Goal: Task Accomplishment & Management: Complete application form

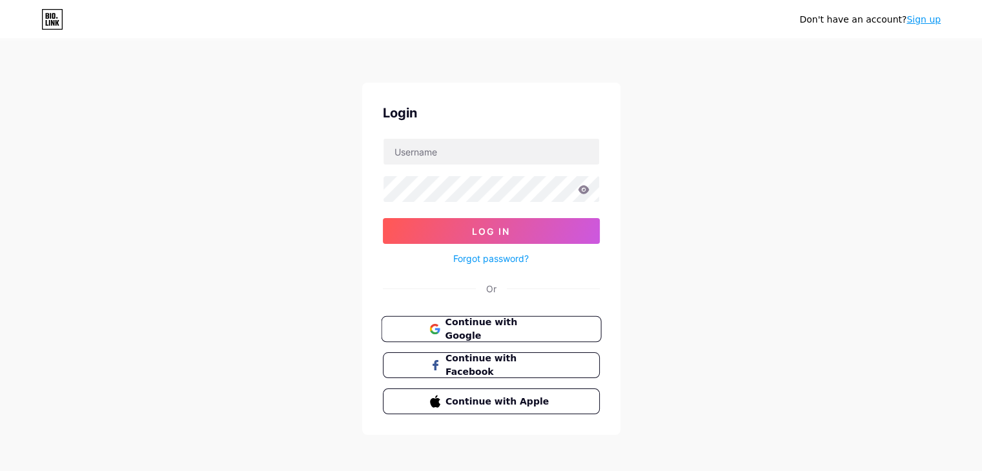
click at [472, 334] on span "Continue with Google" at bounding box center [499, 330] width 108 height 28
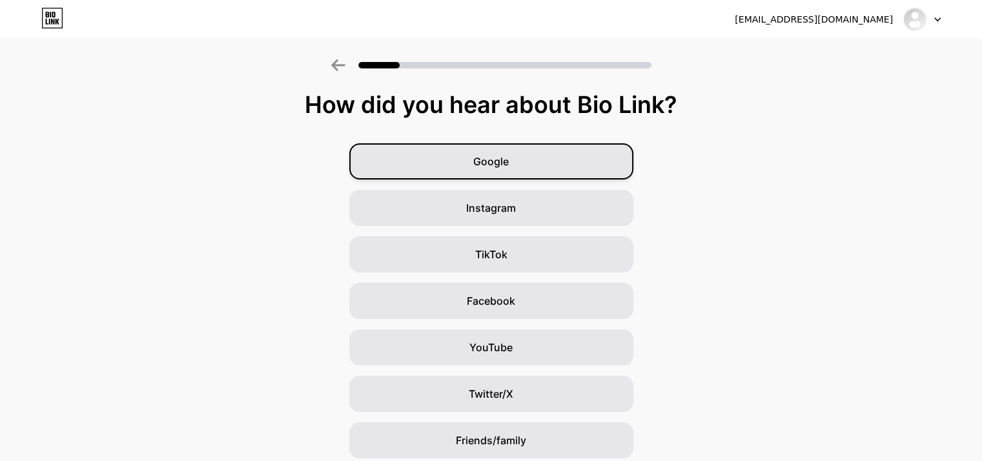
click at [567, 165] on div "Google" at bounding box center [491, 161] width 284 height 36
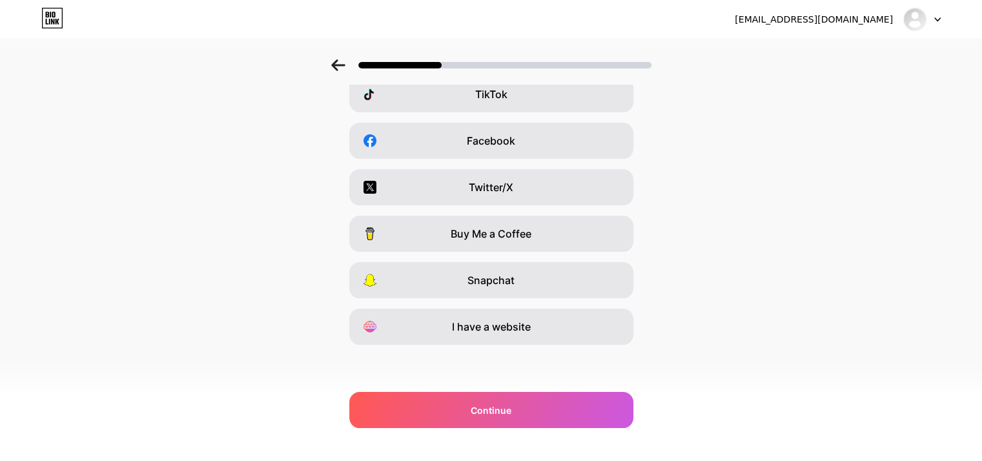
scroll to position [31, 0]
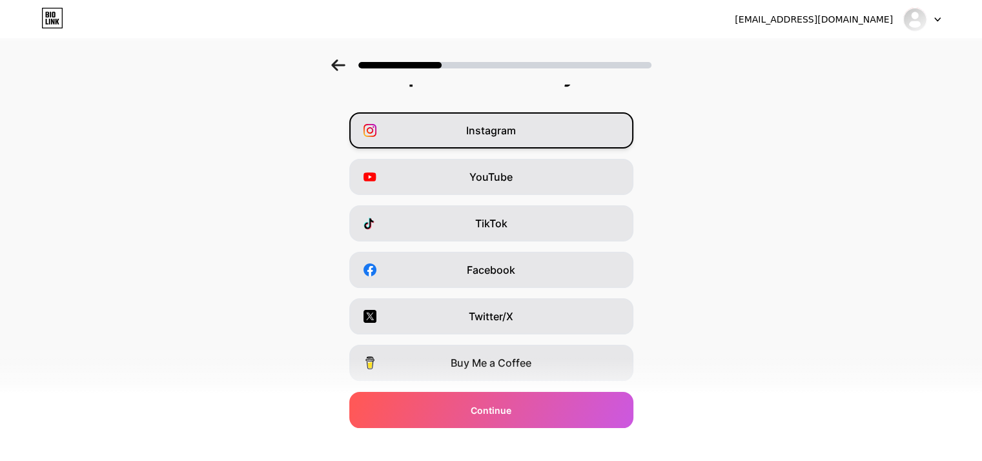
click at [570, 137] on div "Instagram" at bounding box center [491, 130] width 284 height 36
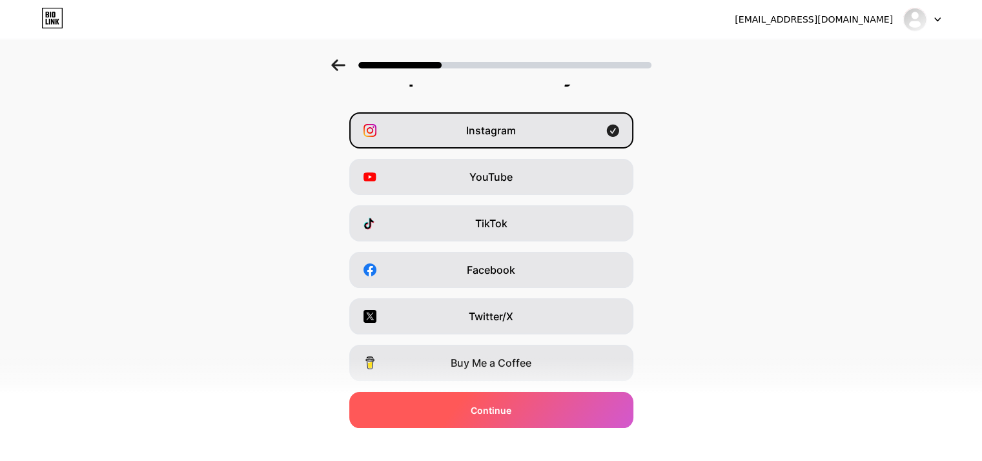
click at [542, 406] on div "Continue" at bounding box center [491, 410] width 284 height 36
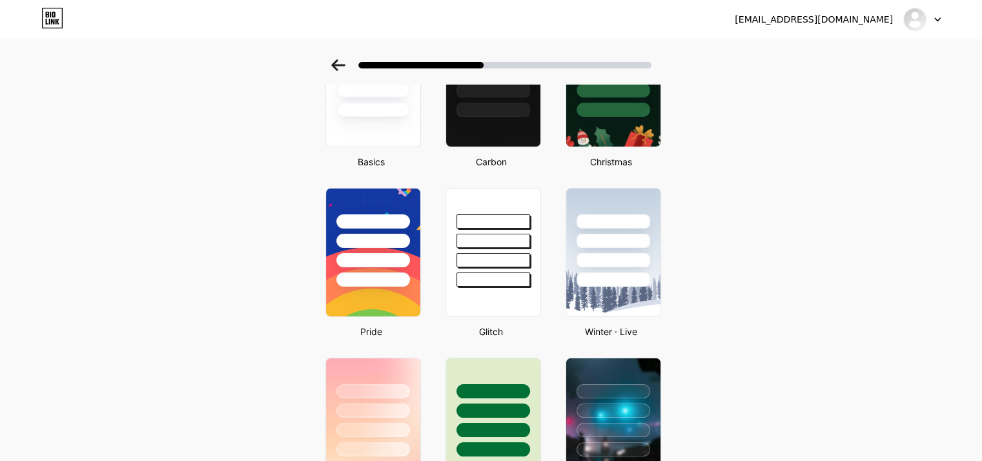
scroll to position [0, 0]
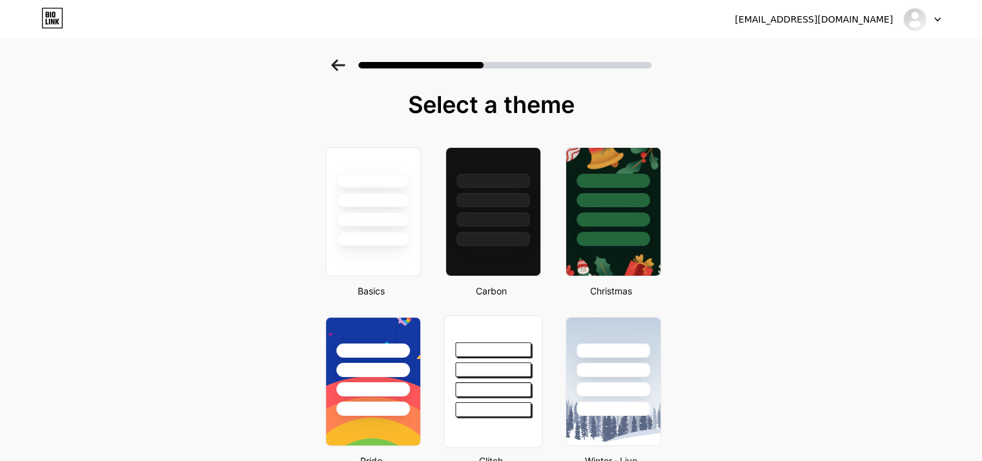
click at [518, 348] on div at bounding box center [493, 349] width 76 height 15
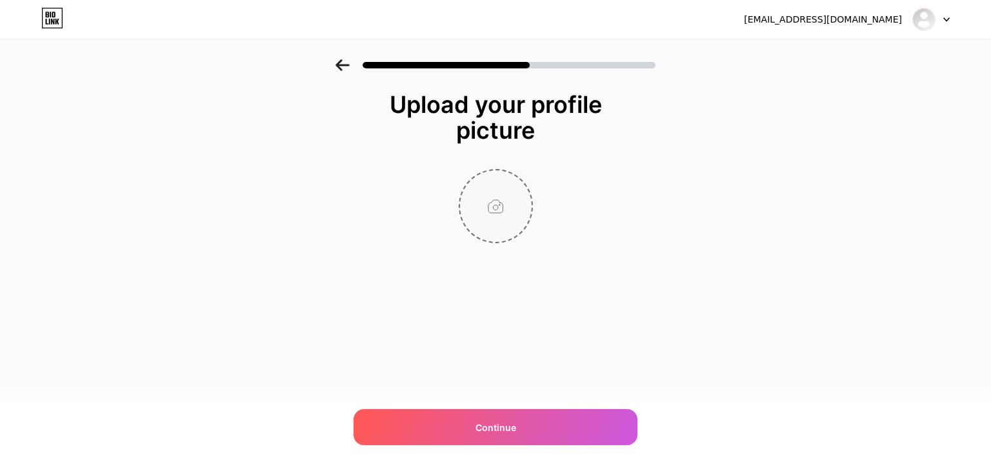
click at [497, 201] on input "file" at bounding box center [496, 206] width 72 height 72
type input "C:\fakepath\KakaoTalk_20250910_174723630.jpg"
click at [523, 178] on circle at bounding box center [525, 179] width 14 height 14
click at [493, 197] on input "file" at bounding box center [496, 206] width 72 height 72
type input "C:\fakepath\KakaoTalk_20250910_180921646.jpg"
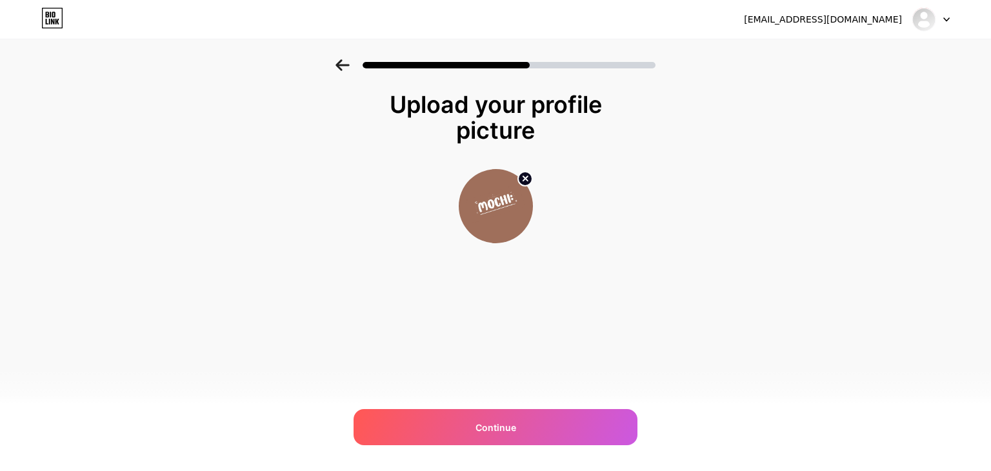
click at [497, 215] on img at bounding box center [496, 206] width 74 height 74
click at [484, 217] on img at bounding box center [496, 206] width 74 height 74
click at [525, 175] on circle at bounding box center [525, 179] width 14 height 14
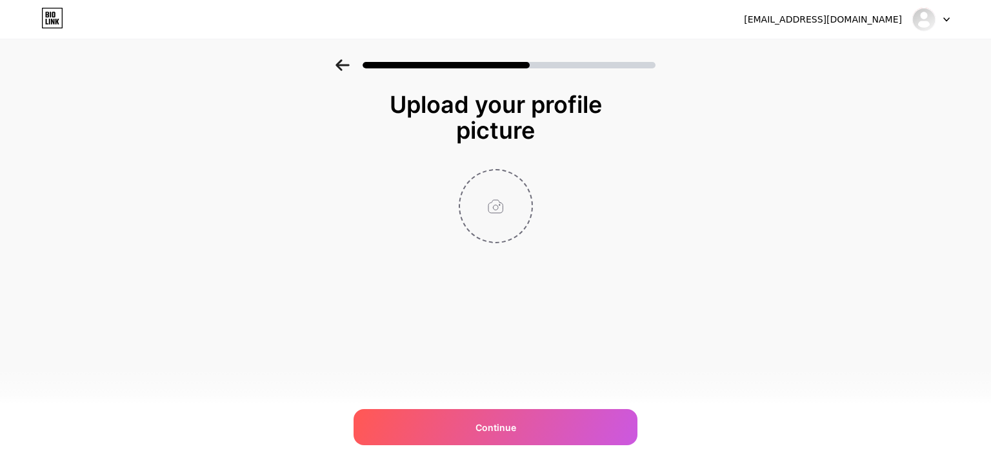
click at [503, 215] on input "file" at bounding box center [496, 206] width 72 height 72
type input "C:\fakepath\KakaoTalk_20250910_181035956.jpg"
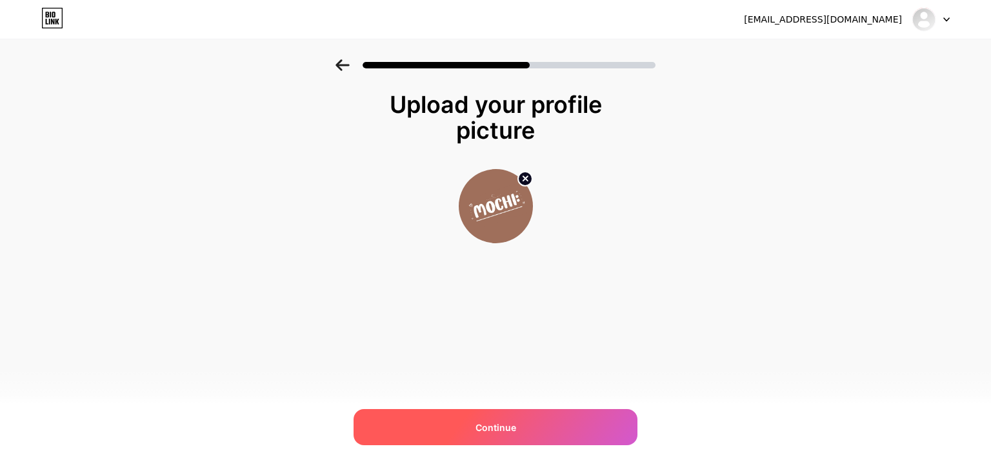
click at [558, 430] on div "Continue" at bounding box center [496, 427] width 284 height 36
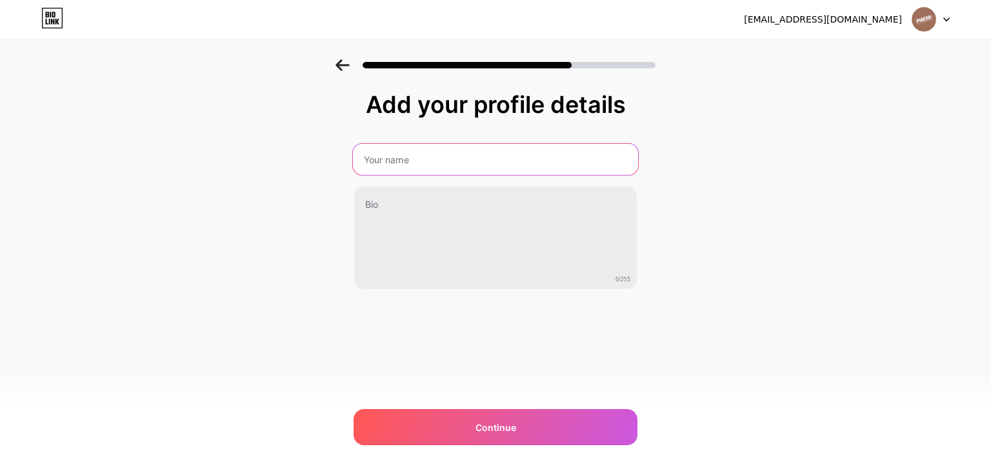
click at [507, 158] on input "text" at bounding box center [495, 159] width 285 height 31
type input "m"
type input "Mochi_inkr"
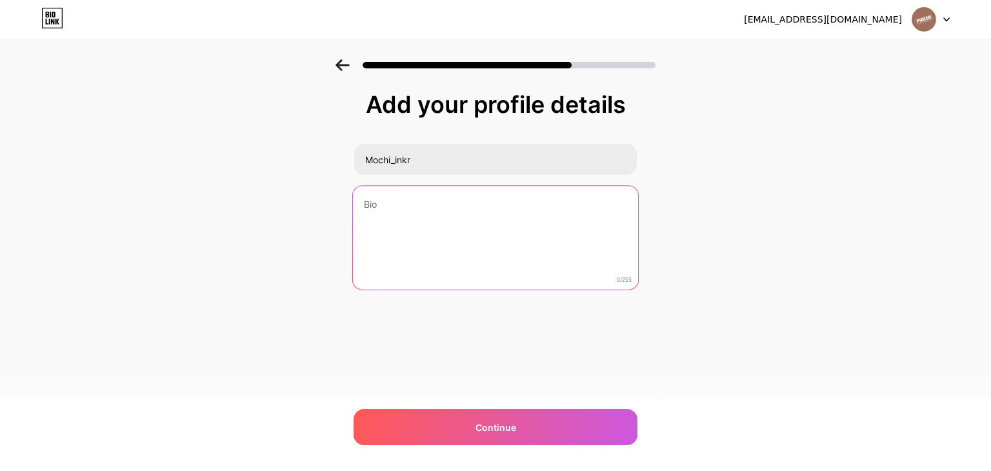
click at [503, 213] on textarea at bounding box center [495, 238] width 285 height 105
type textarea "5"
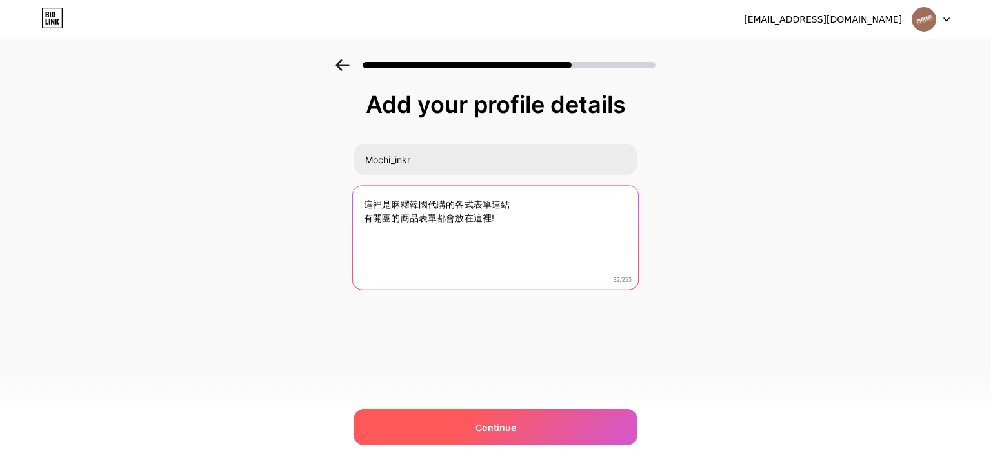
type textarea "這裡是麻糬韓國代購的各式表單連結 有開團的商品表單都會放在這裡!"
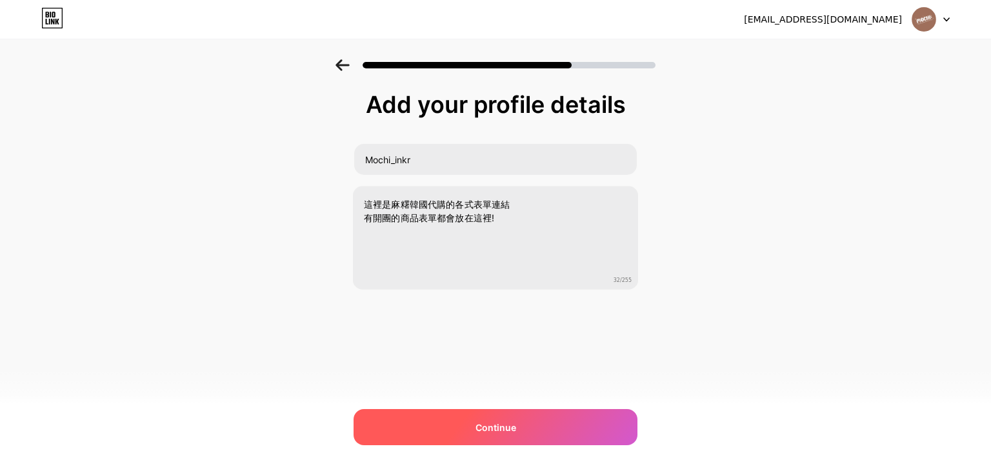
click at [461, 426] on div "Continue" at bounding box center [496, 427] width 284 height 36
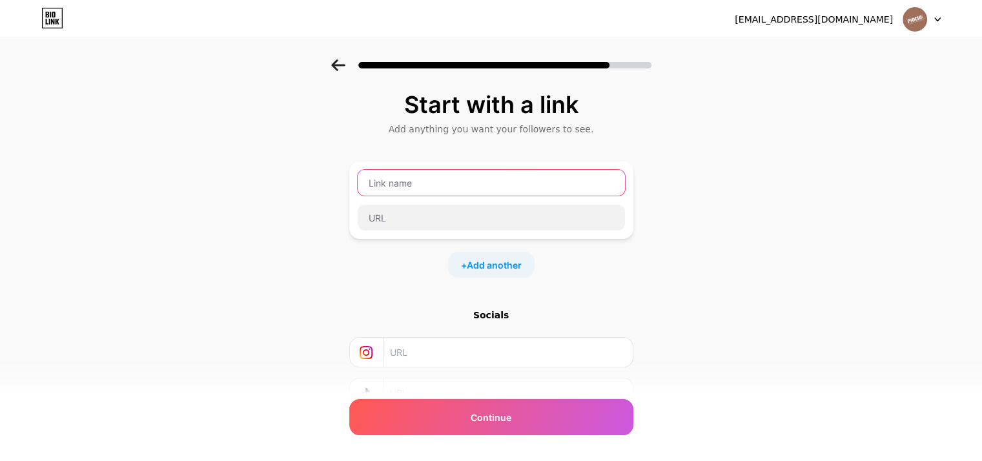
click at [550, 172] on input "text" at bounding box center [491, 183] width 267 height 26
type input "官[PERSON_NAME]"
drag, startPoint x: 422, startPoint y: 179, endPoint x: 299, endPoint y: 181, distance: 122.6
click at [299, 181] on div "Start with a link Add anything you want your followers to see. 官[PERSON_NAME] +…" at bounding box center [491, 286] width 982 height 454
click at [510, 186] on input "text" at bounding box center [491, 183] width 267 height 26
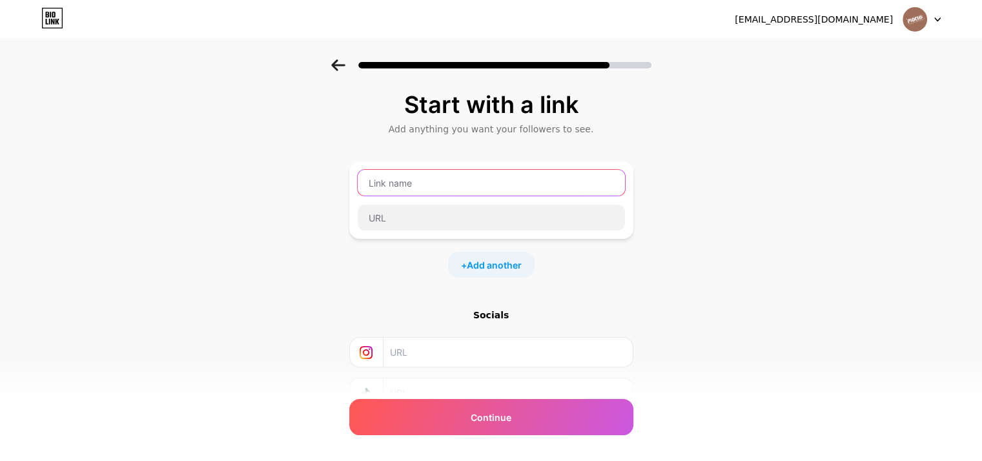
type input "ㄈ"
type input "zeroni天使娃代購"
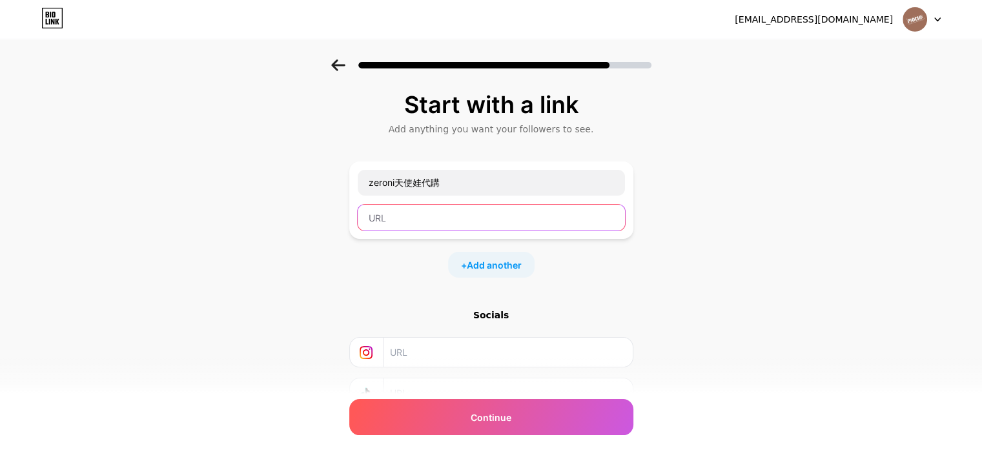
click at [465, 212] on input "text" at bounding box center [491, 218] width 267 height 26
paste input "[URL][DOMAIN_NAME]"
type input "[URL][DOMAIN_NAME]"
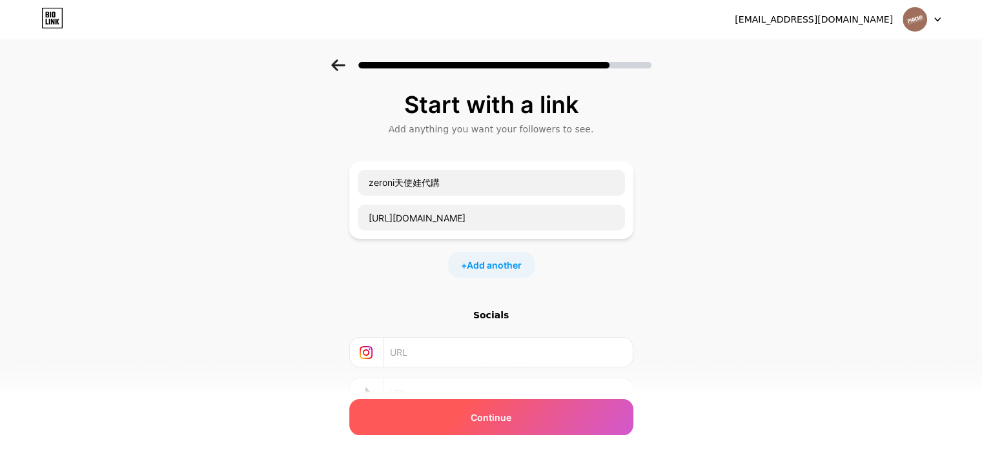
click at [519, 418] on div "Continue" at bounding box center [491, 417] width 284 height 36
click at [527, 412] on div "Continue" at bounding box center [491, 417] width 284 height 36
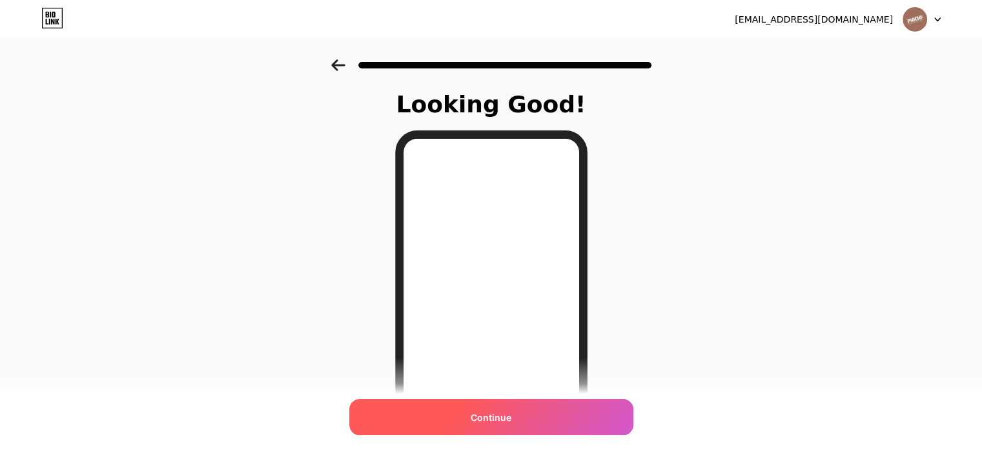
click at [498, 416] on span "Continue" at bounding box center [490, 417] width 41 height 14
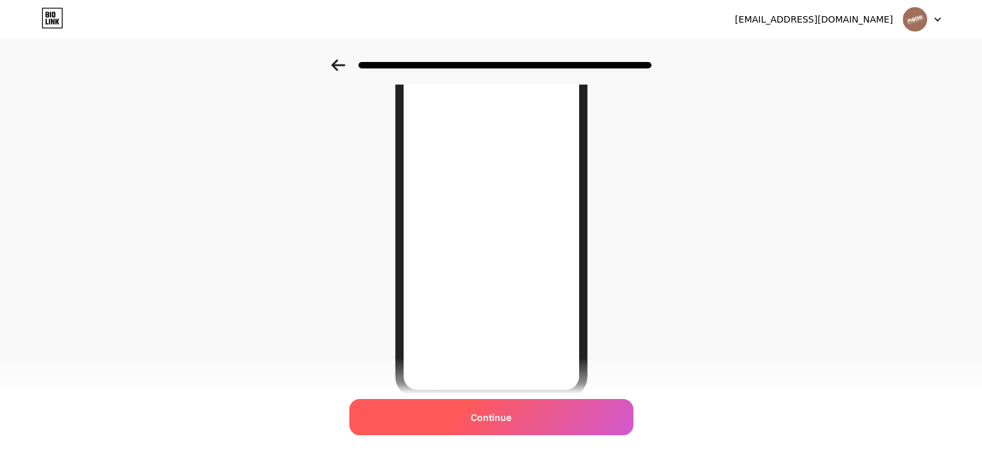
click at [495, 414] on span "Continue" at bounding box center [490, 417] width 41 height 14
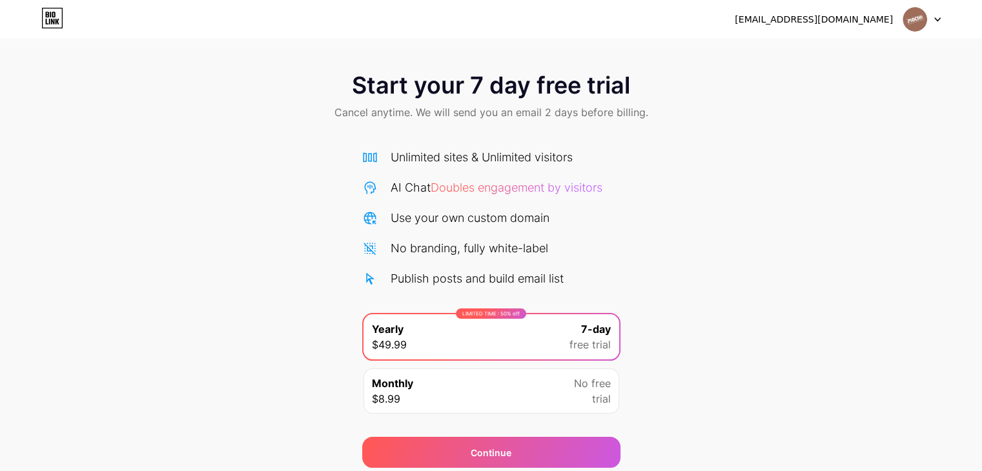
click at [938, 27] on div at bounding box center [921, 19] width 37 height 23
click at [833, 17] on div "[EMAIL_ADDRESS][DOMAIN_NAME]" at bounding box center [813, 20] width 158 height 14
